Goal: Task Accomplishment & Management: Manage account settings

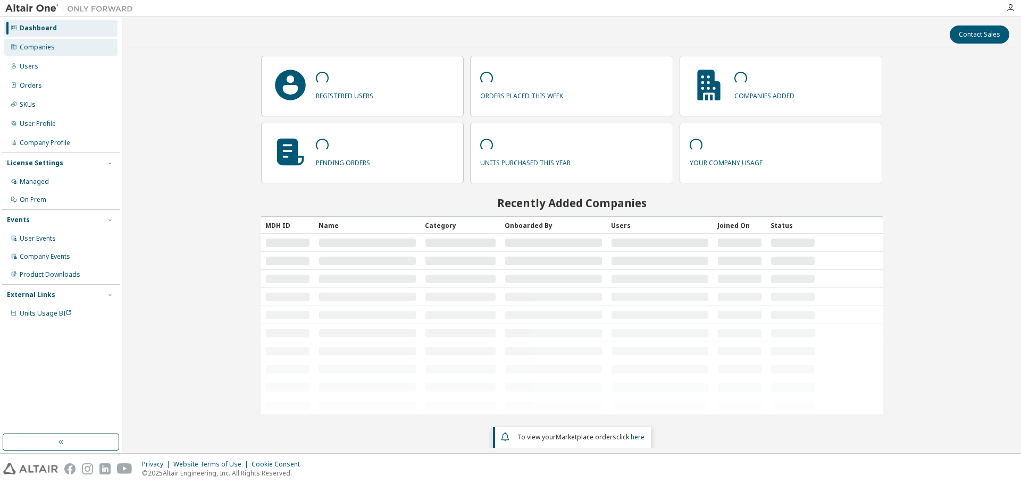
click at [44, 44] on div "Companies" at bounding box center [37, 47] width 35 height 9
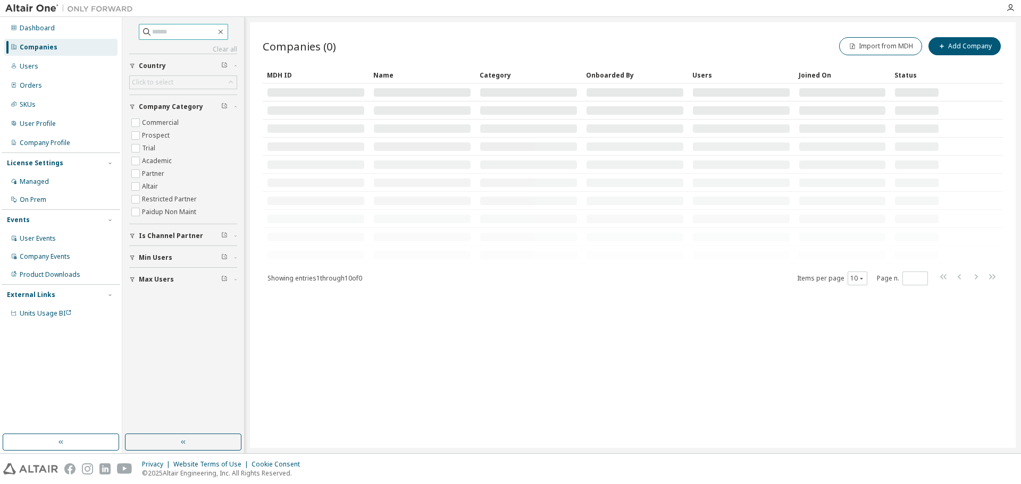
click at [172, 32] on input "text" at bounding box center [184, 32] width 64 height 11
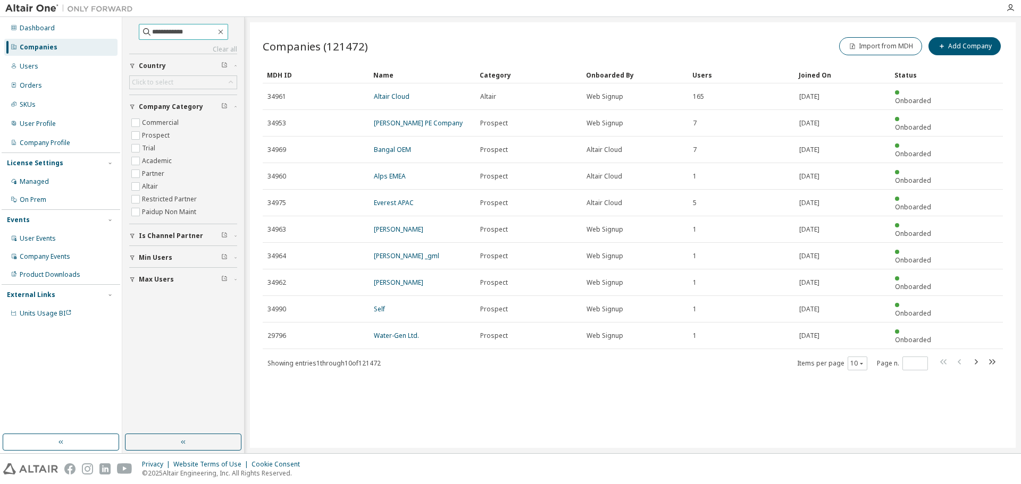
type input "**********"
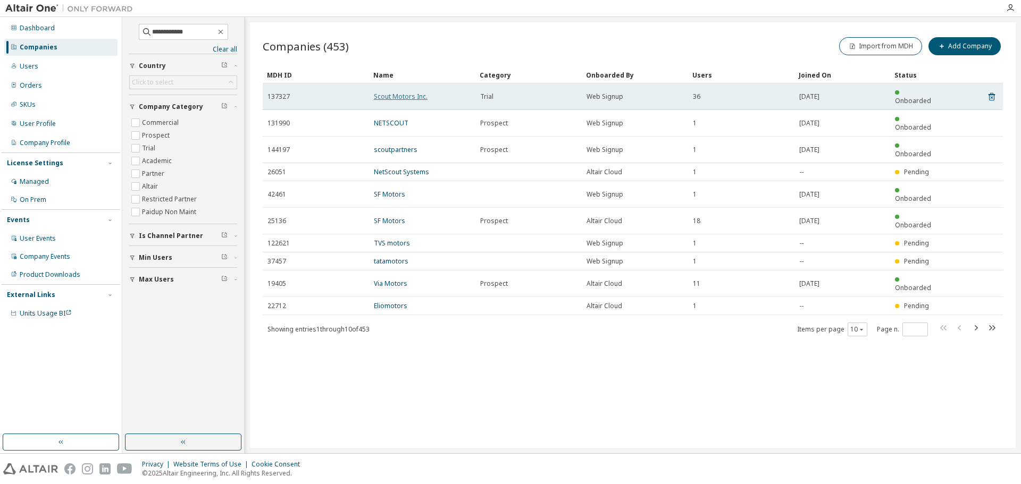
click at [391, 95] on link "Scout Motors Inc." at bounding box center [401, 96] width 54 height 9
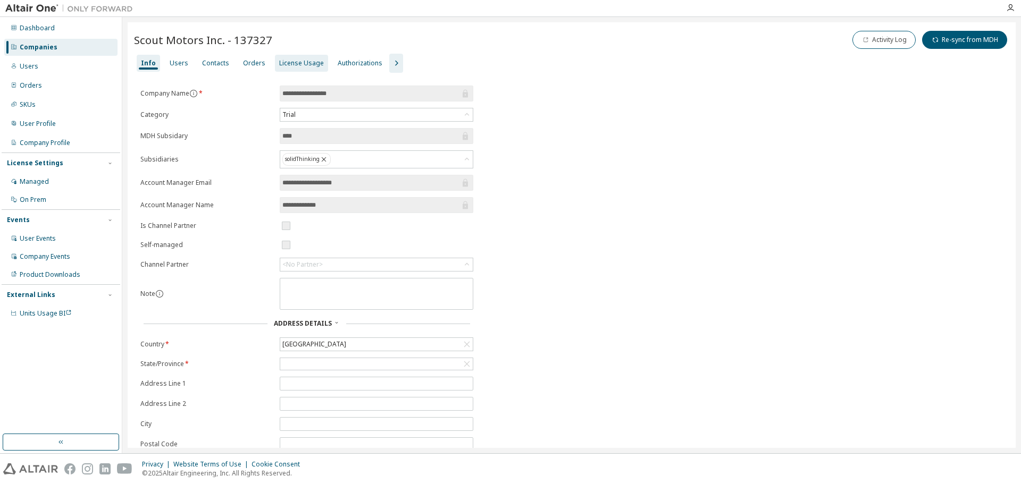
click at [288, 64] on div "License Usage" at bounding box center [301, 63] width 45 height 9
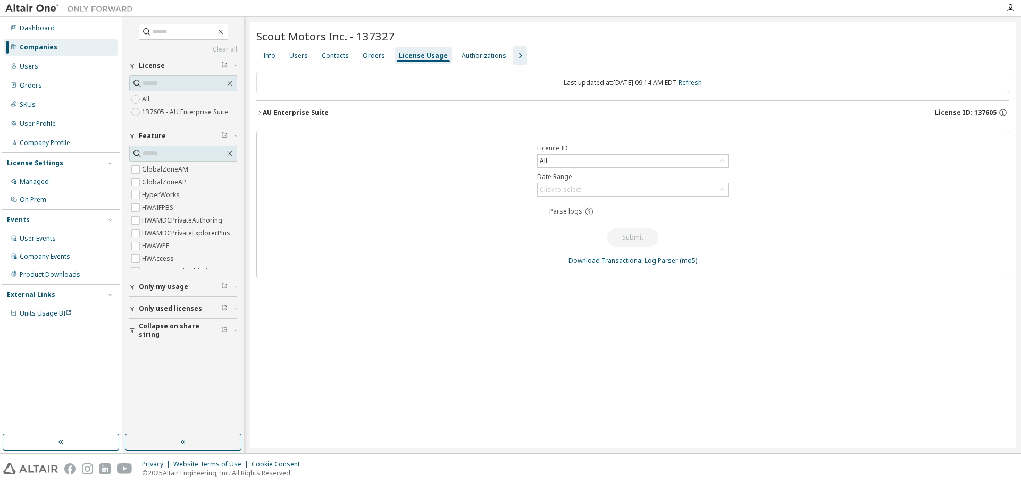
click at [258, 112] on icon "button" at bounding box center [259, 113] width 6 height 6
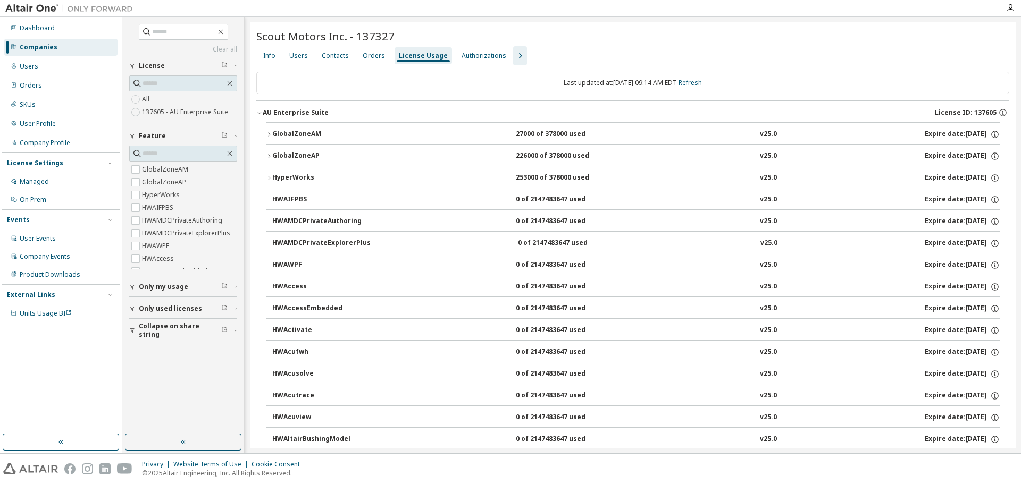
click at [261, 112] on icon "button" at bounding box center [259, 113] width 6 height 6
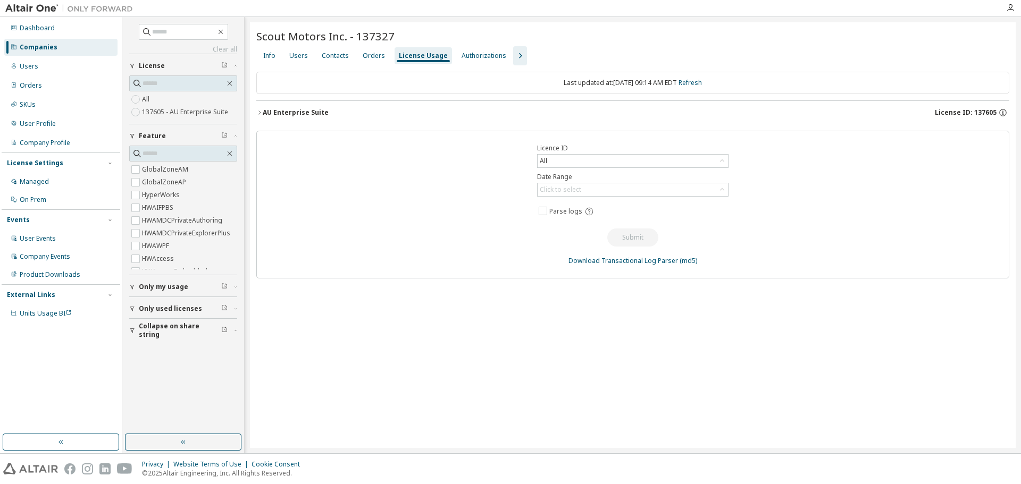
click at [261, 112] on icon "button" at bounding box center [259, 113] width 6 height 6
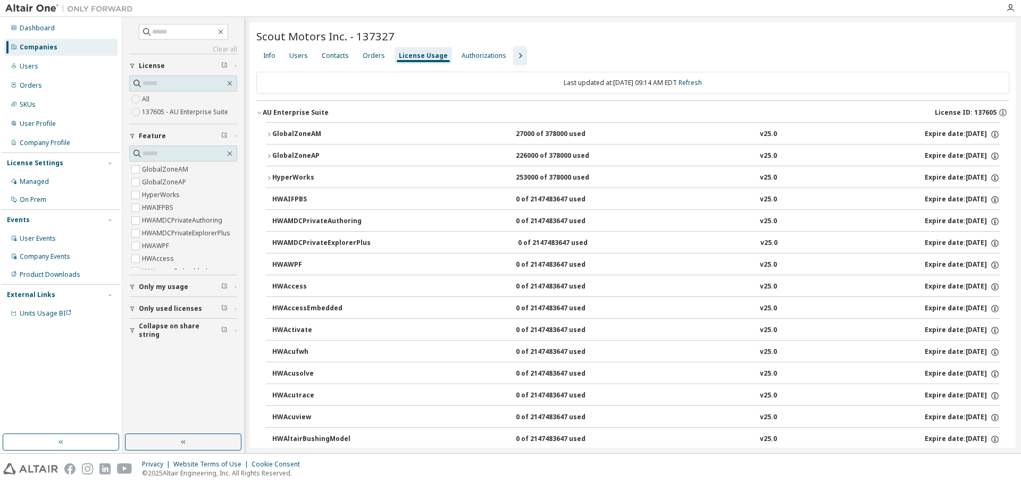
click at [271, 133] on icon "button" at bounding box center [269, 134] width 6 height 6
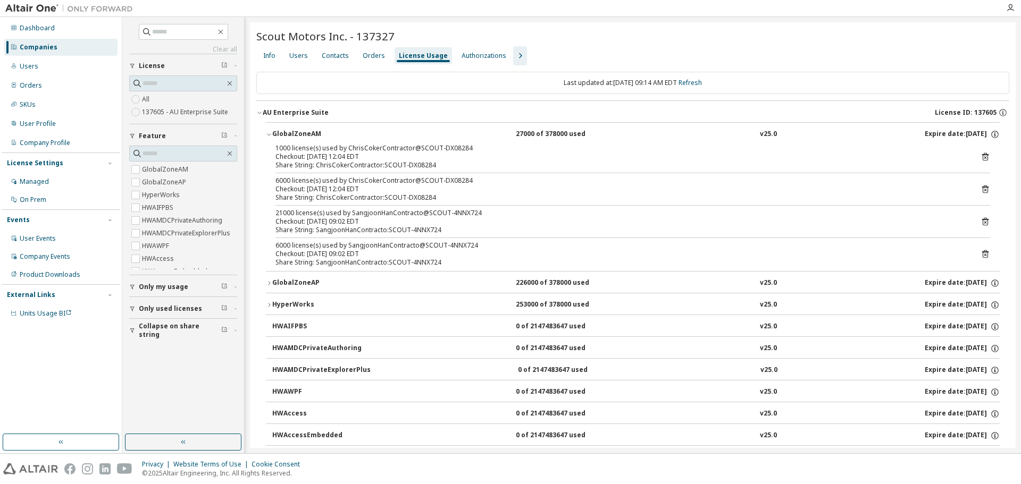
click at [271, 133] on icon "button" at bounding box center [269, 134] width 6 height 6
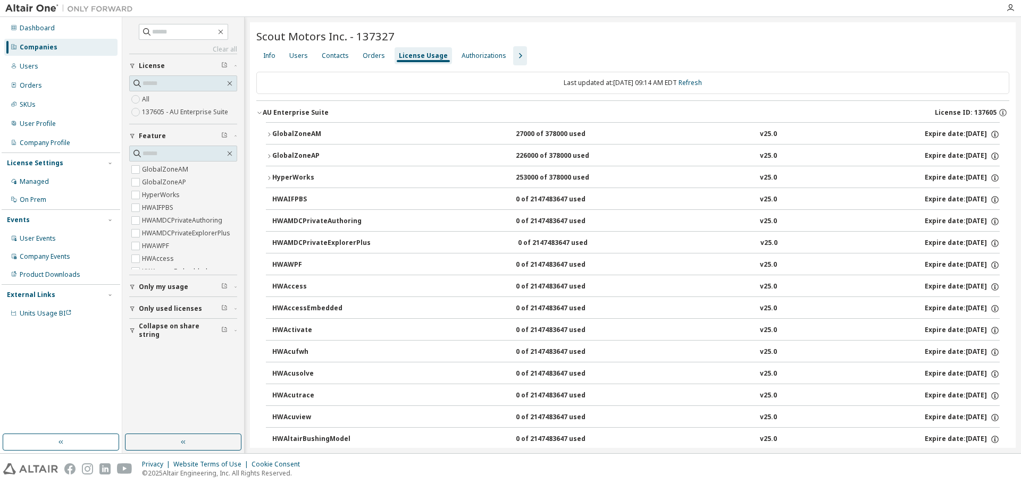
click at [271, 176] on icon "button" at bounding box center [269, 178] width 6 height 6
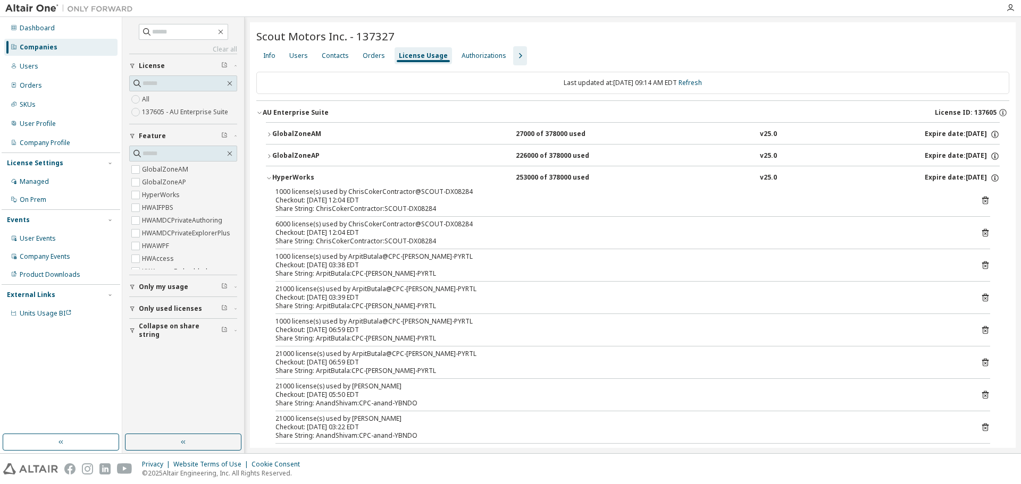
click at [271, 176] on icon "button" at bounding box center [269, 178] width 6 height 6
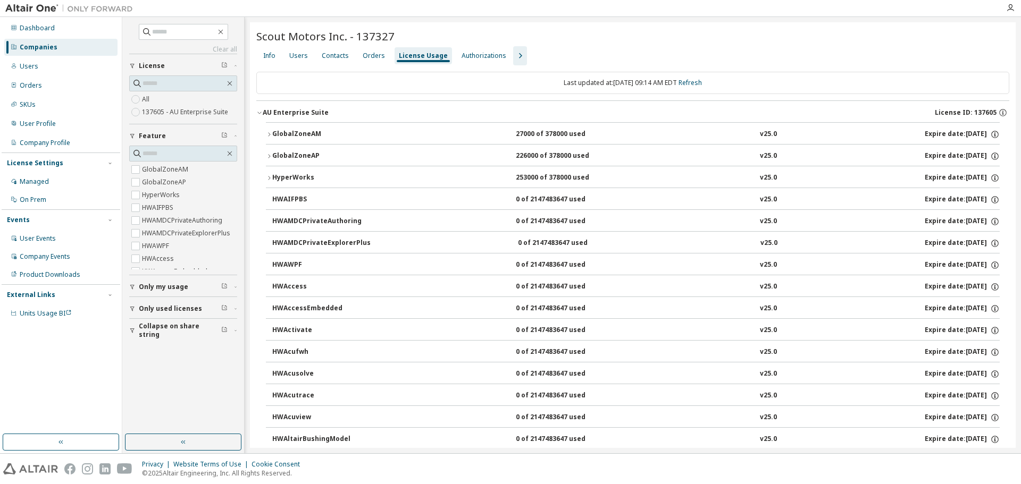
click at [269, 136] on icon "button" at bounding box center [269, 134] width 2 height 4
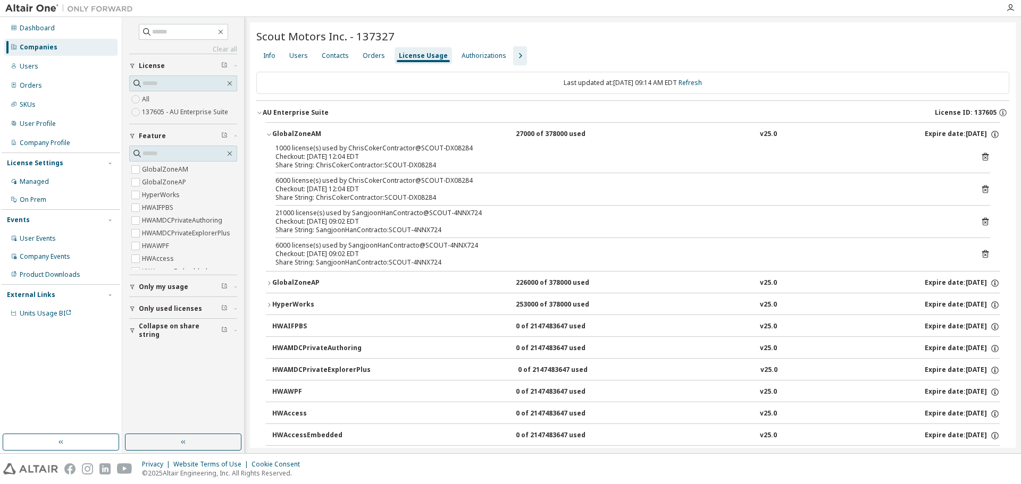
click at [269, 136] on icon "button" at bounding box center [269, 135] width 4 height 2
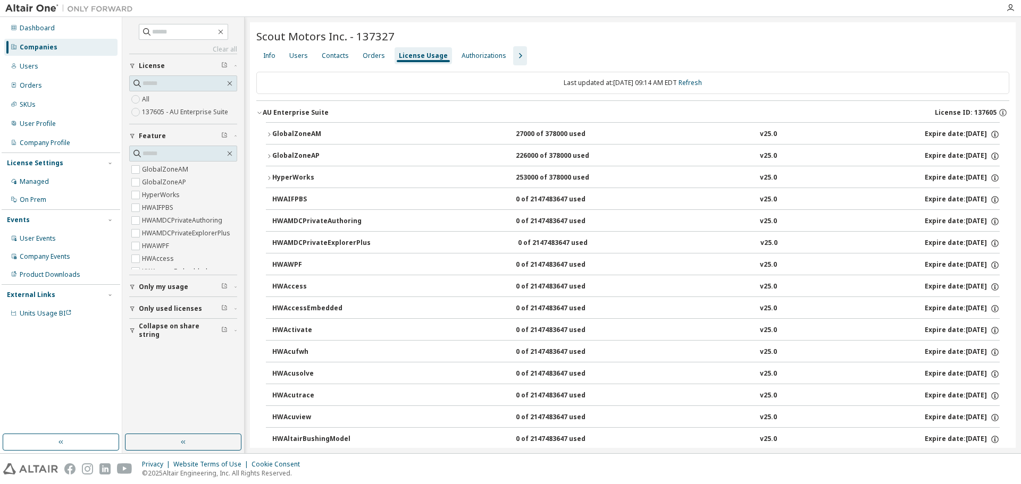
click at [267, 155] on icon "button" at bounding box center [269, 156] width 6 height 6
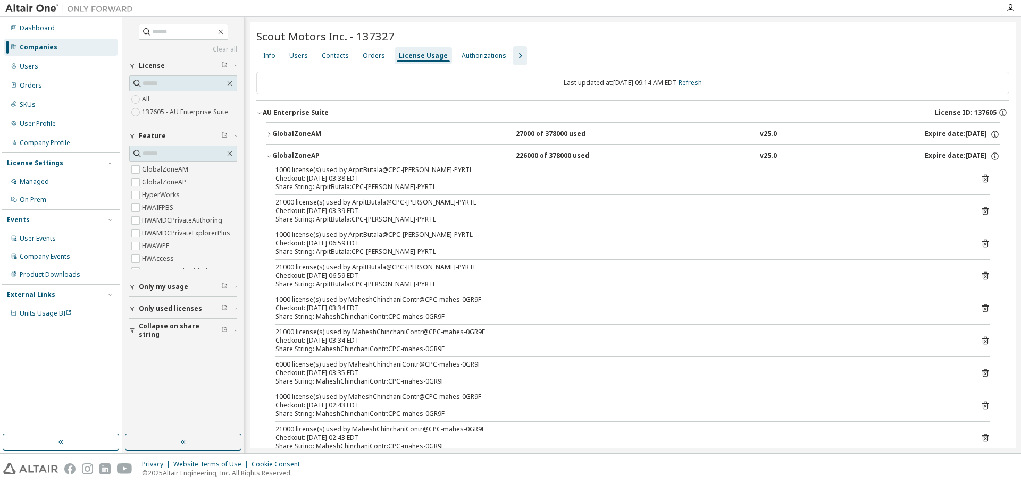
click at [267, 155] on icon "button" at bounding box center [269, 156] width 6 height 6
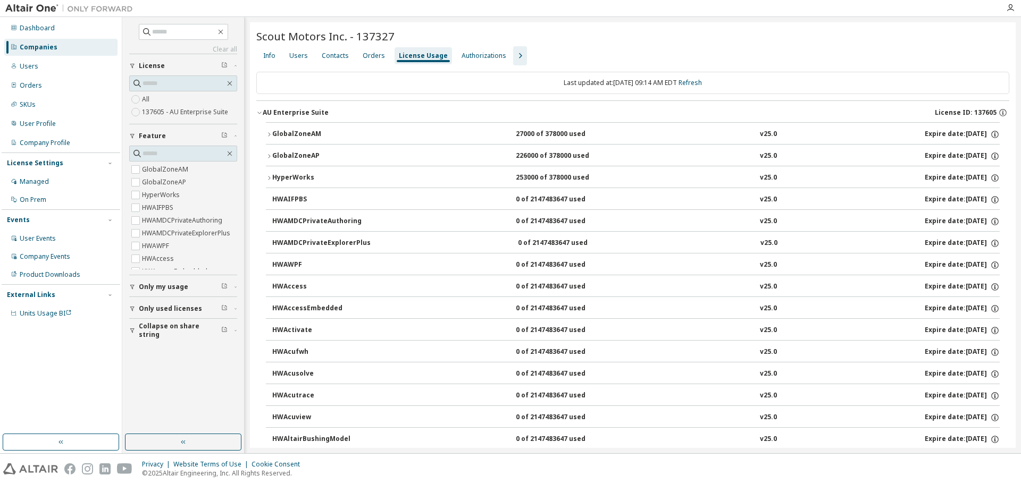
click at [271, 135] on icon "button" at bounding box center [269, 134] width 6 height 6
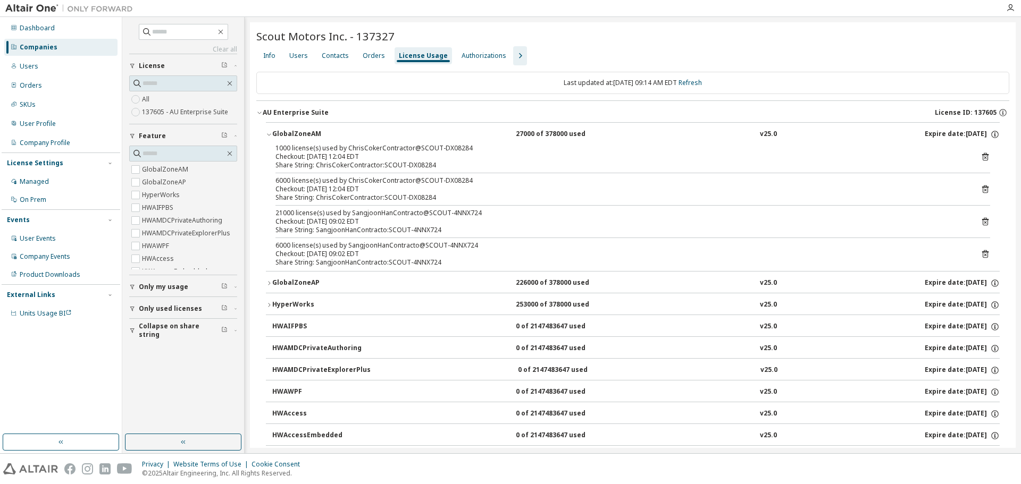
click at [271, 135] on icon "button" at bounding box center [269, 134] width 6 height 6
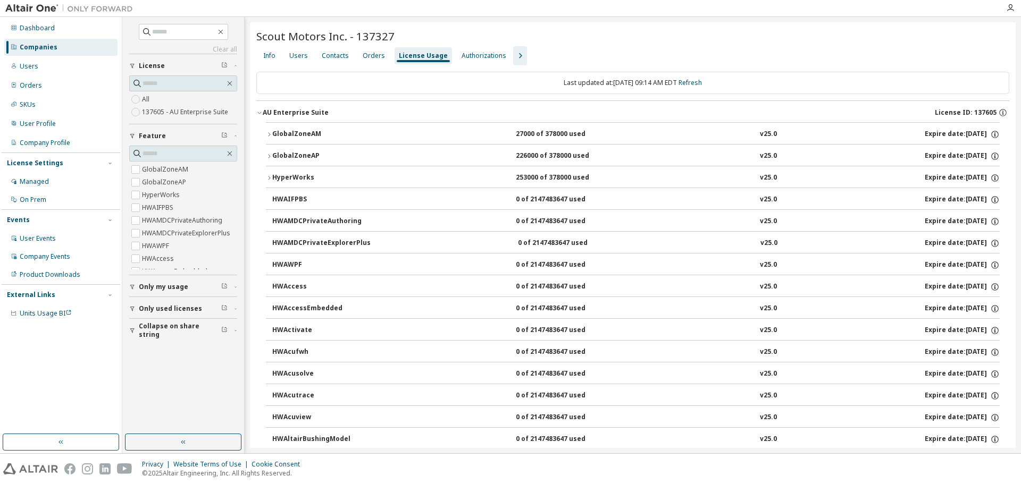
click at [280, 130] on div "GlobalZoneAM" at bounding box center [320, 135] width 96 height 10
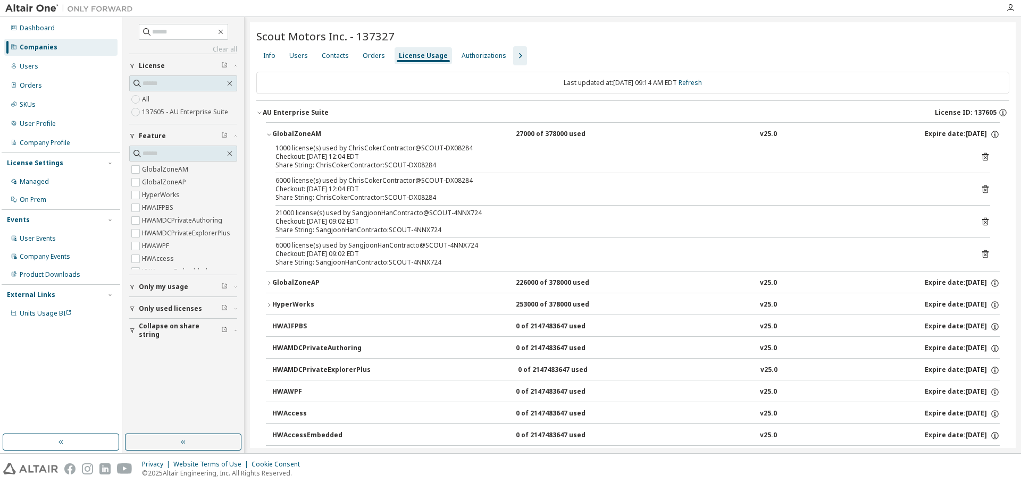
click at [268, 305] on icon "button" at bounding box center [269, 305] width 6 height 6
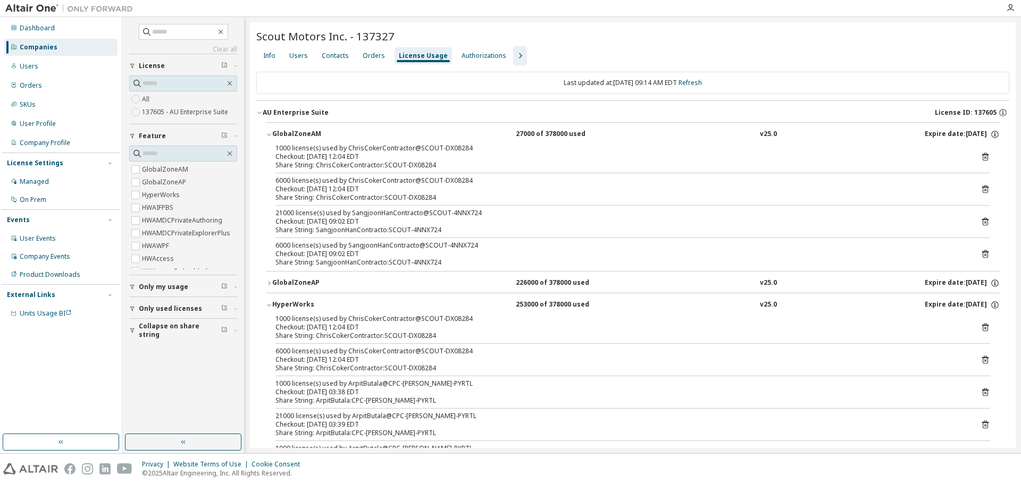
click at [268, 305] on icon "button" at bounding box center [269, 306] width 4 height 2
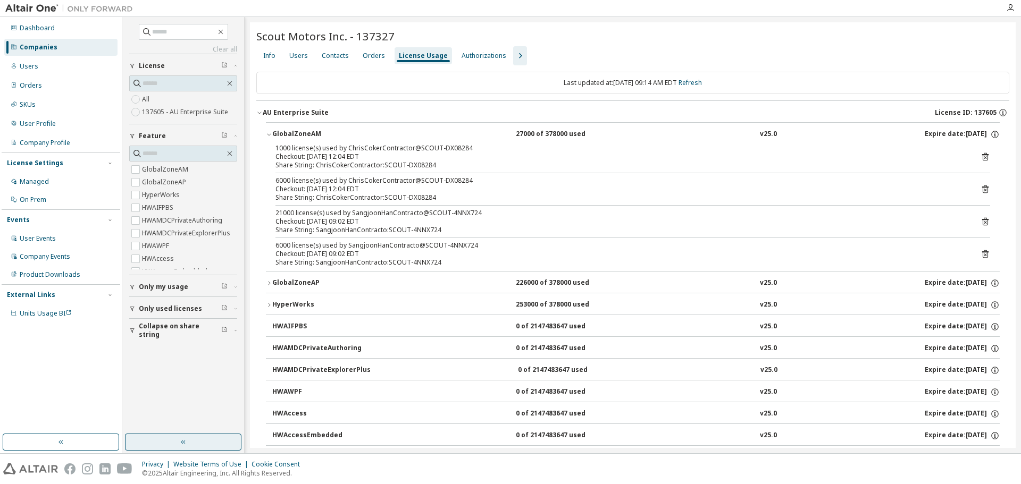
click at [203, 445] on button "button" at bounding box center [183, 442] width 116 height 17
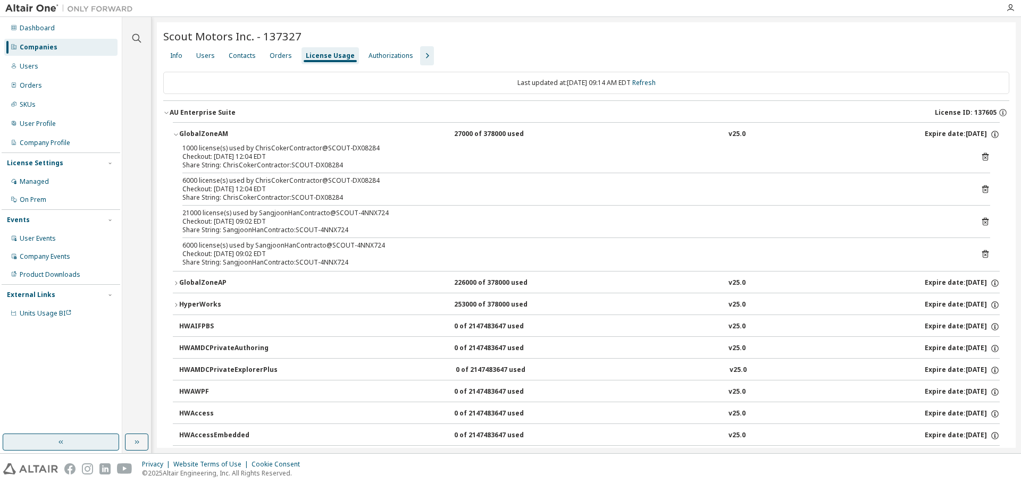
click at [71, 448] on button "button" at bounding box center [61, 442] width 116 height 17
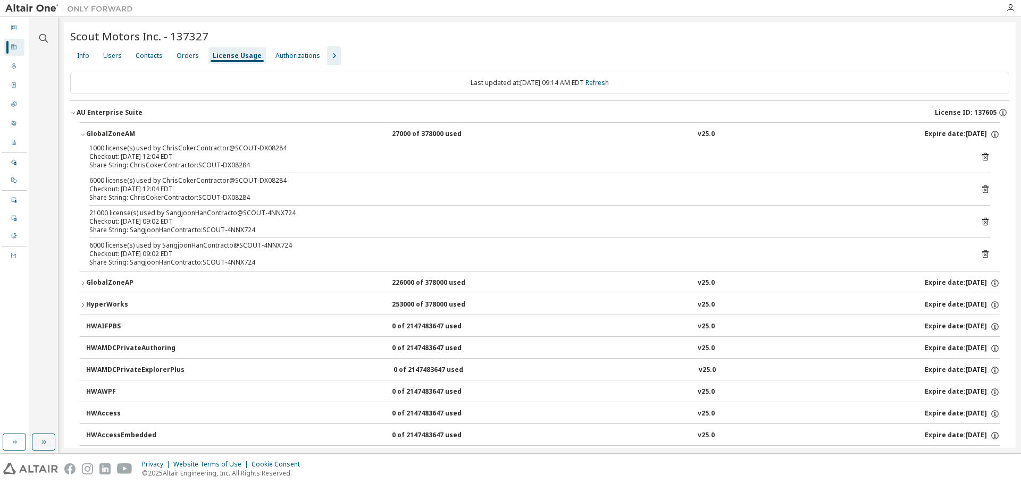
click at [83, 133] on icon "button" at bounding box center [83, 134] width 6 height 6
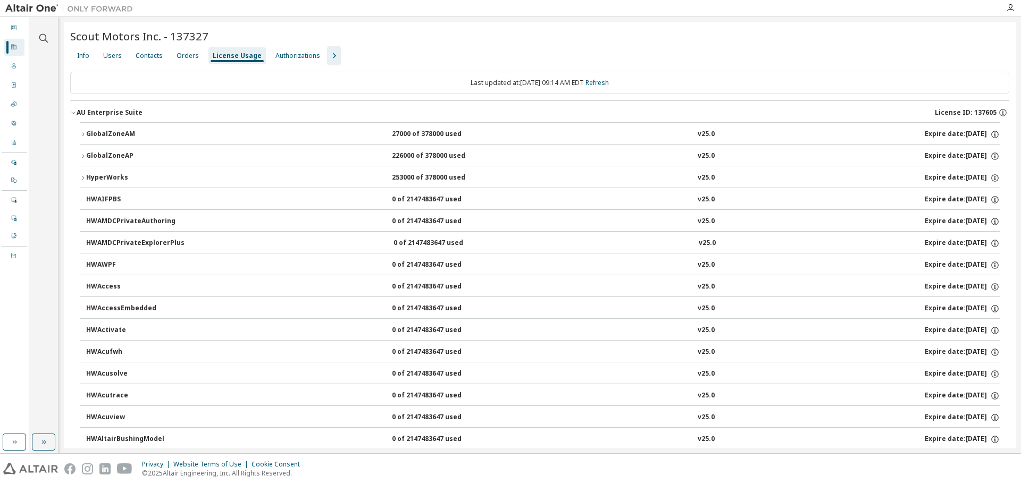
click at [75, 113] on icon "button" at bounding box center [73, 113] width 6 height 6
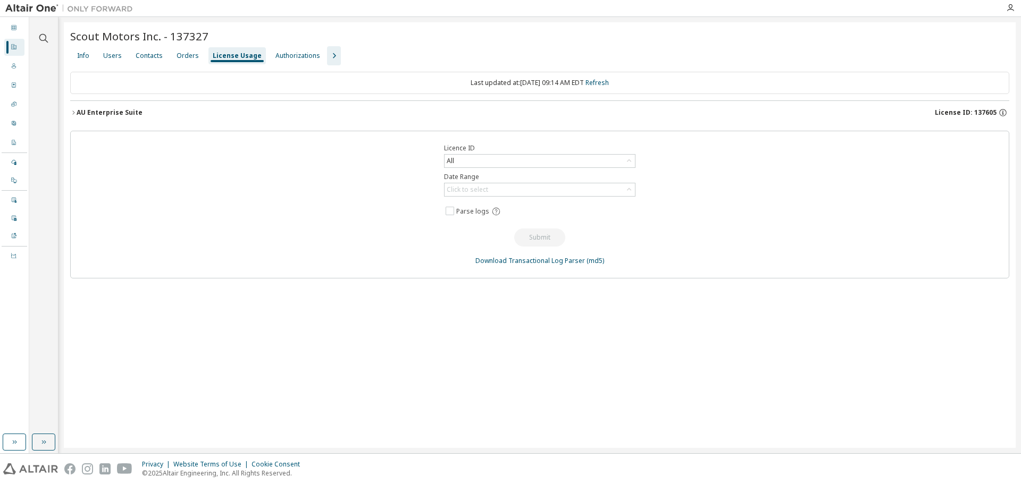
click at [75, 113] on icon "button" at bounding box center [73, 113] width 6 height 6
